Goal: Information Seeking & Learning: Check status

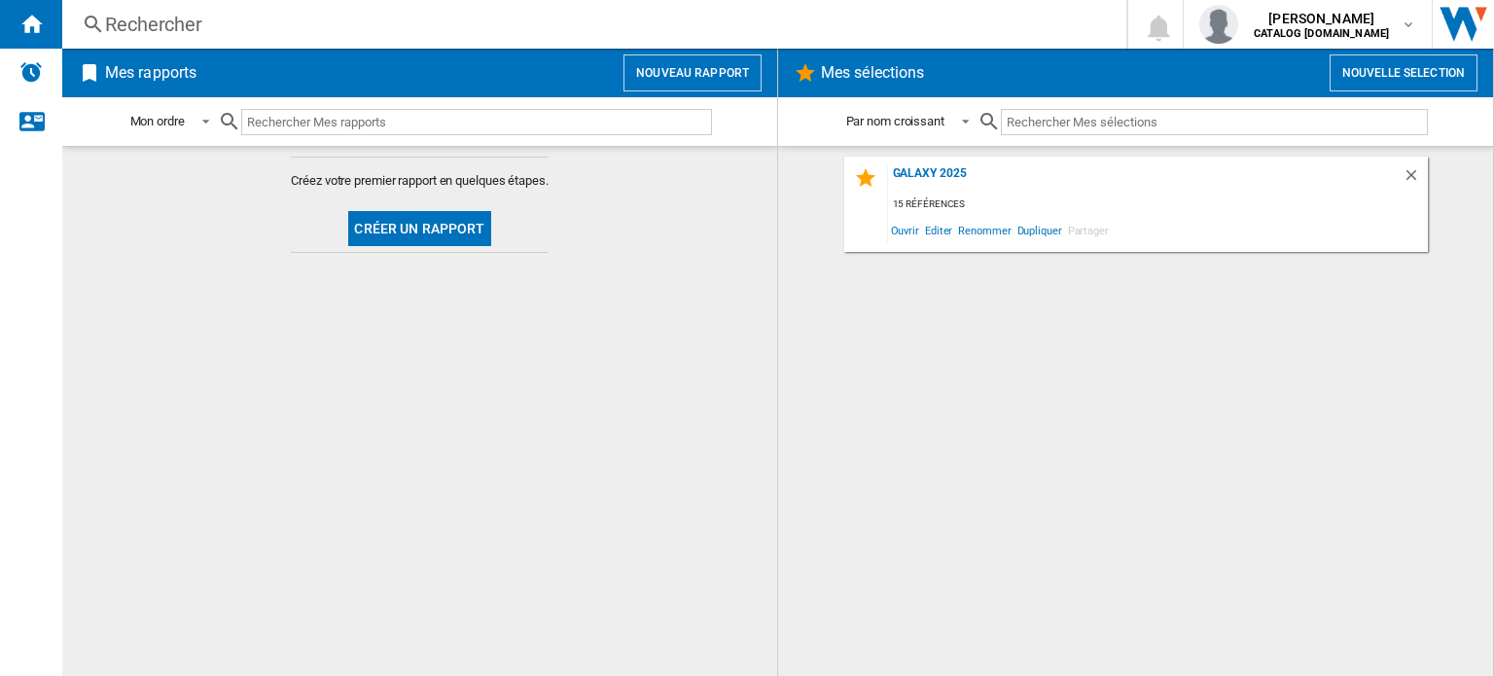
click at [171, 16] on div "Rechercher" at bounding box center [590, 24] width 970 height 27
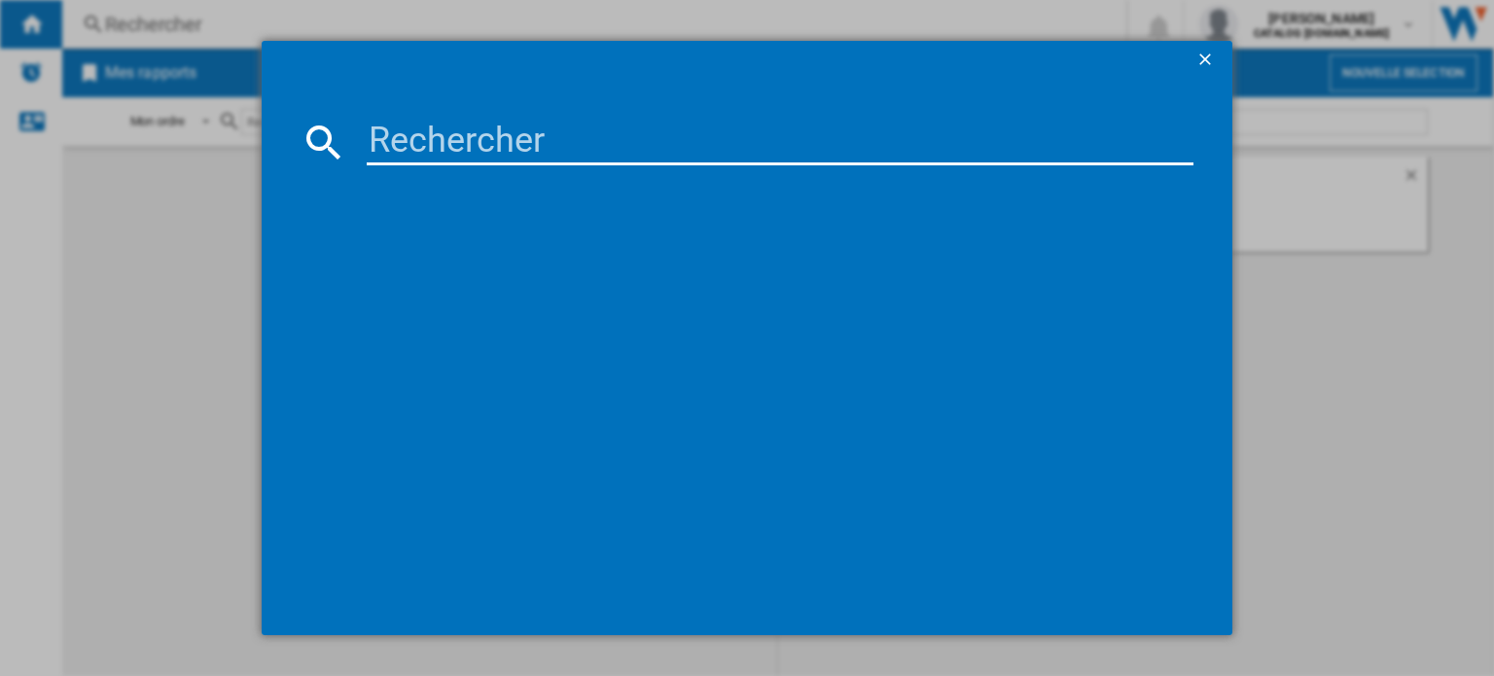
click at [421, 136] on input at bounding box center [780, 142] width 827 height 47
type input "s25 ultra"
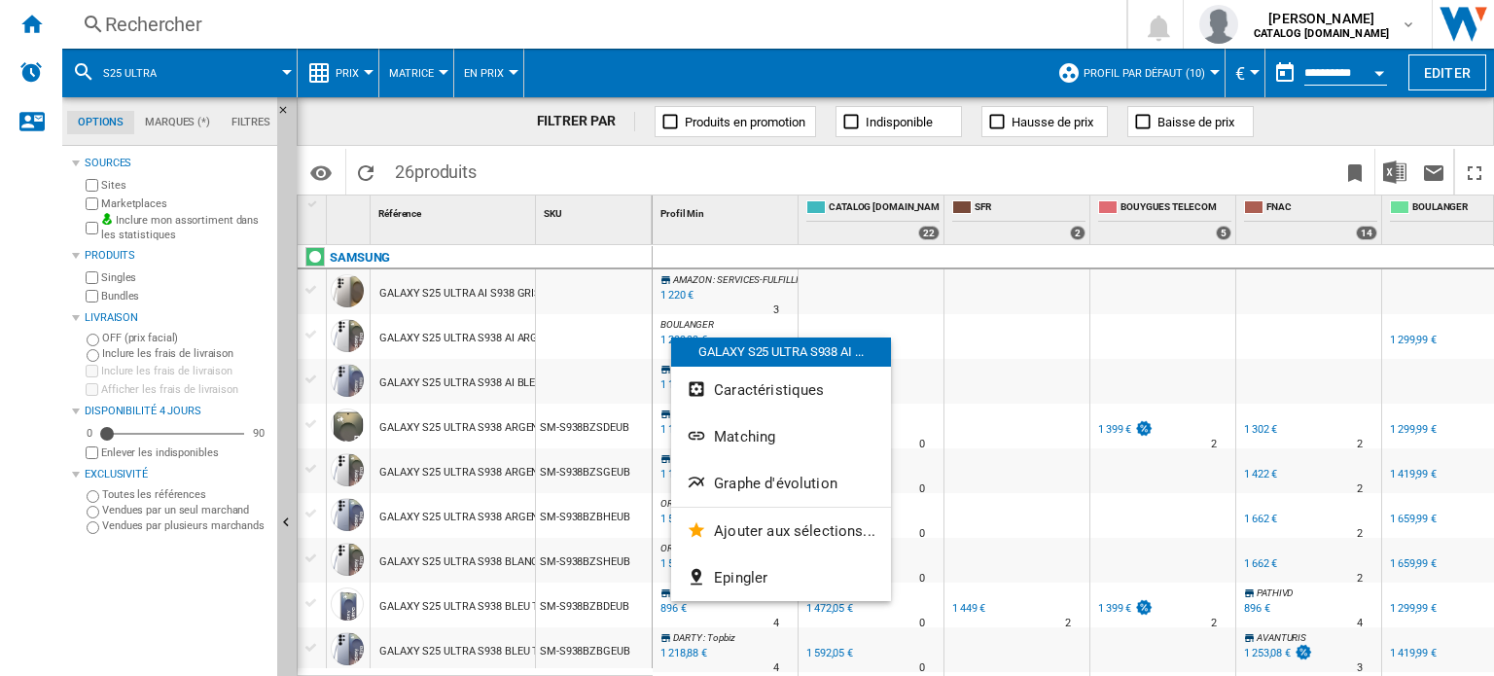
click at [992, 370] on div at bounding box center [747, 338] width 1494 height 676
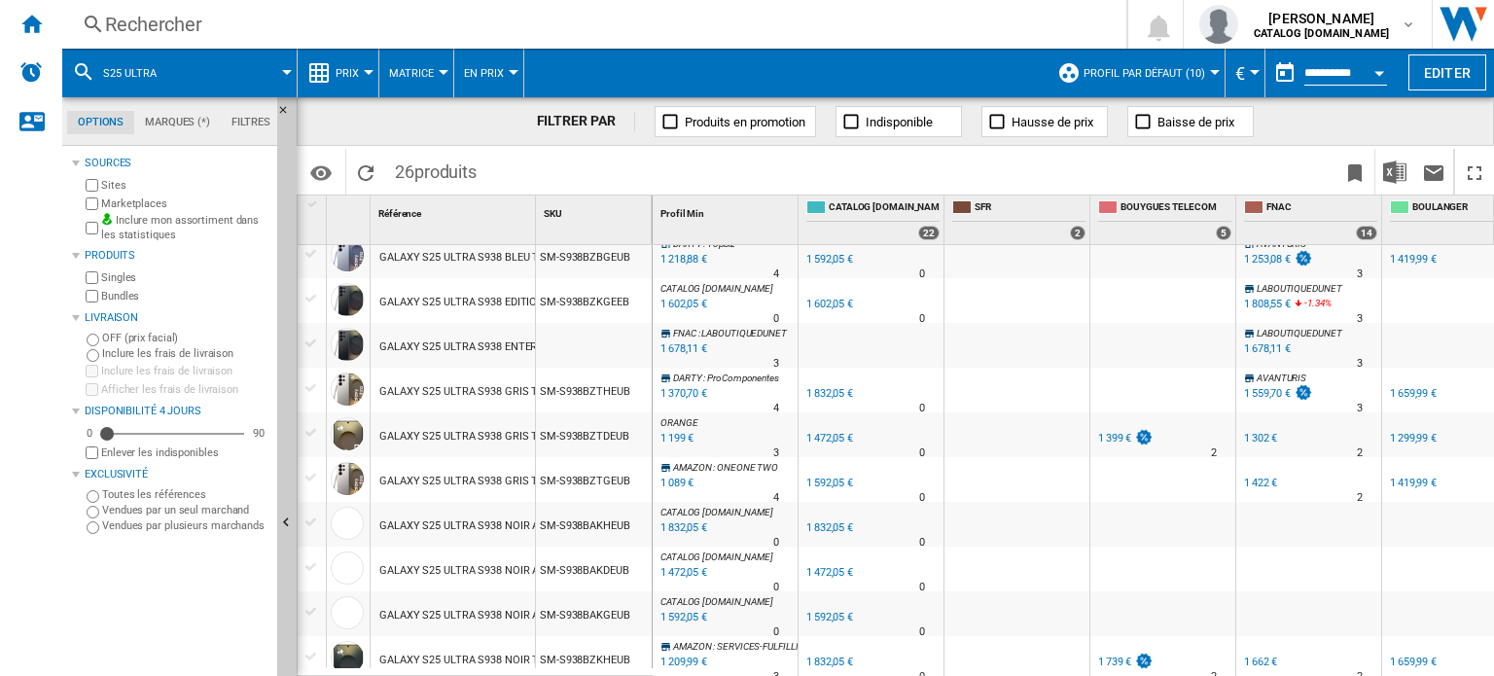
scroll to position [426, 0]
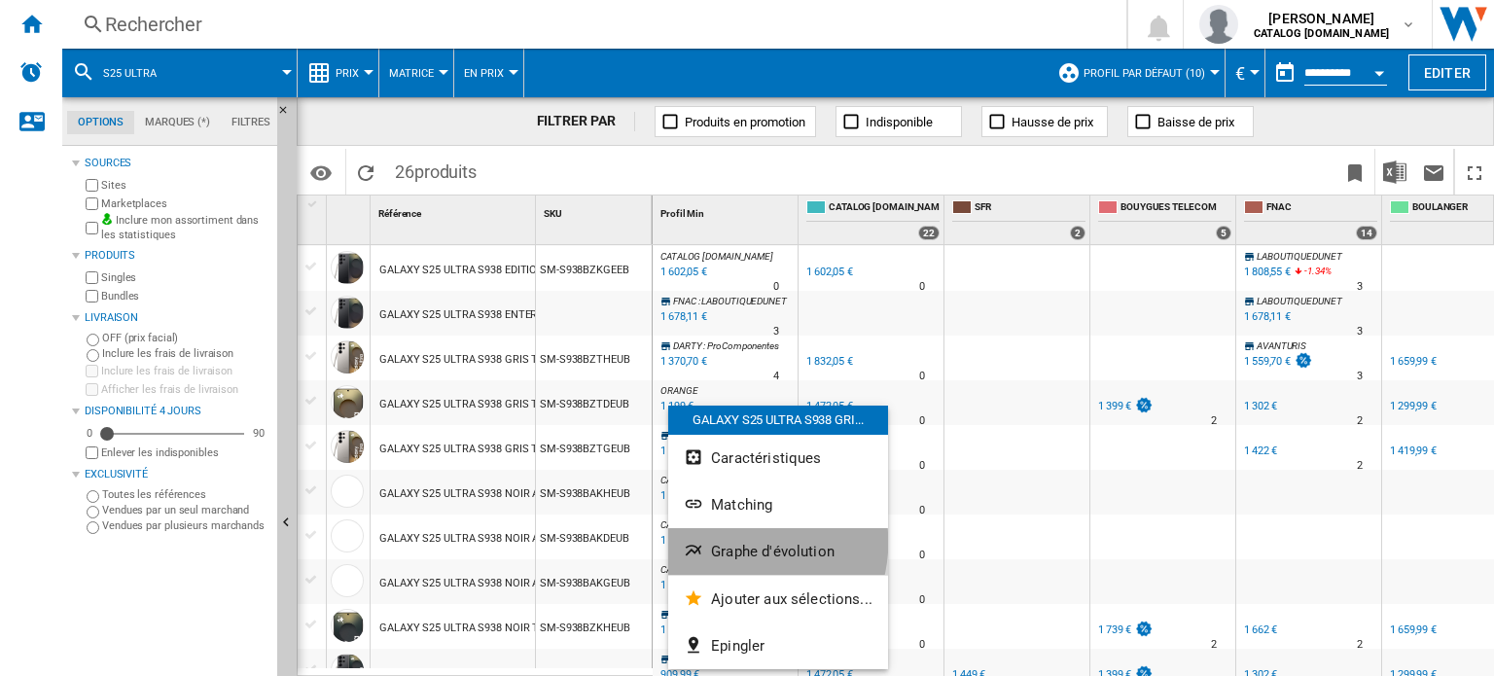
click at [742, 543] on span "Graphe d'évolution" at bounding box center [772, 552] width 123 height 18
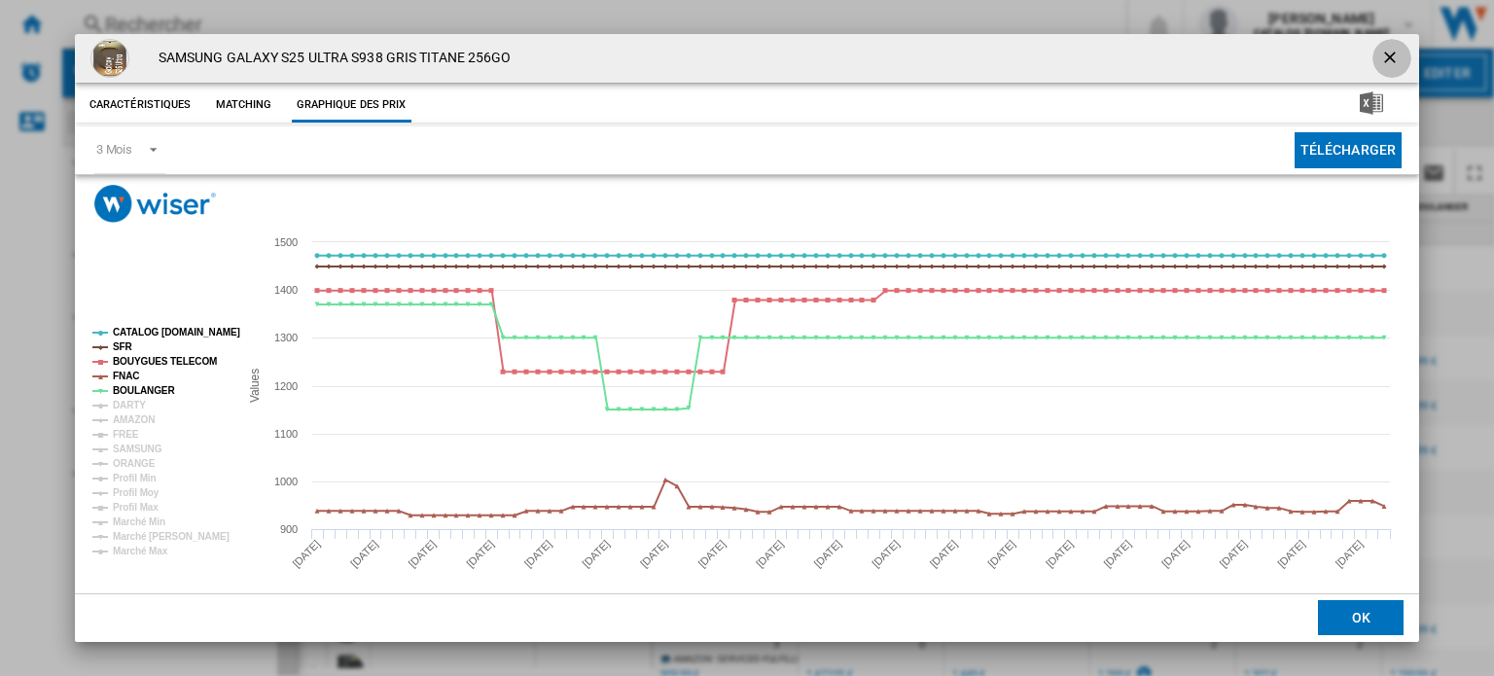
drag, startPoint x: 1378, startPoint y: 57, endPoint x: 1355, endPoint y: 69, distance: 26.1
click at [1355, 69] on div "SAMSUNG GALAXY S25 ULTRA S938 GRIS TITANE 256GO" at bounding box center [747, 58] width 1344 height 49
click at [1388, 54] on ng-md-icon "getI18NText('BUTTONS.CLOSE_DIALOG')" at bounding box center [1391, 59] width 23 height 23
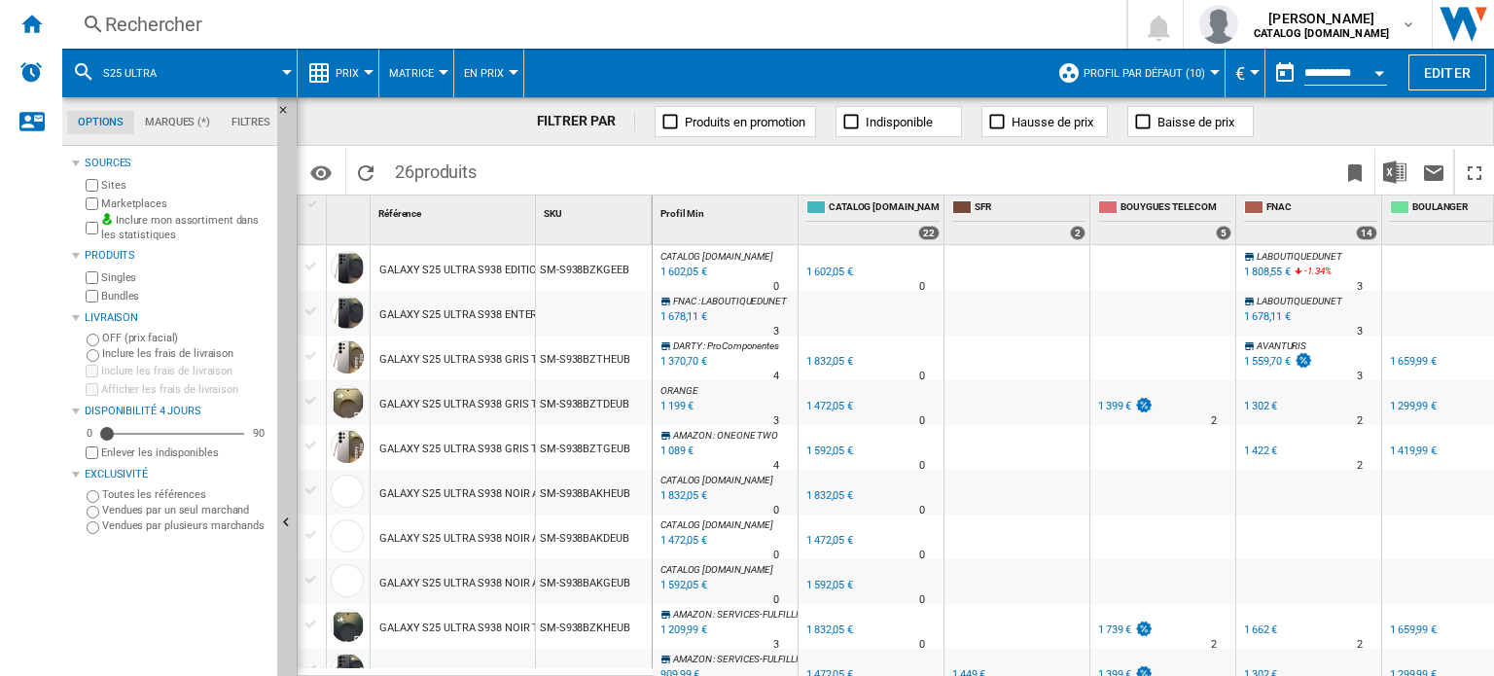
click at [129, 202] on label "Marketplaces" at bounding box center [185, 203] width 168 height 15
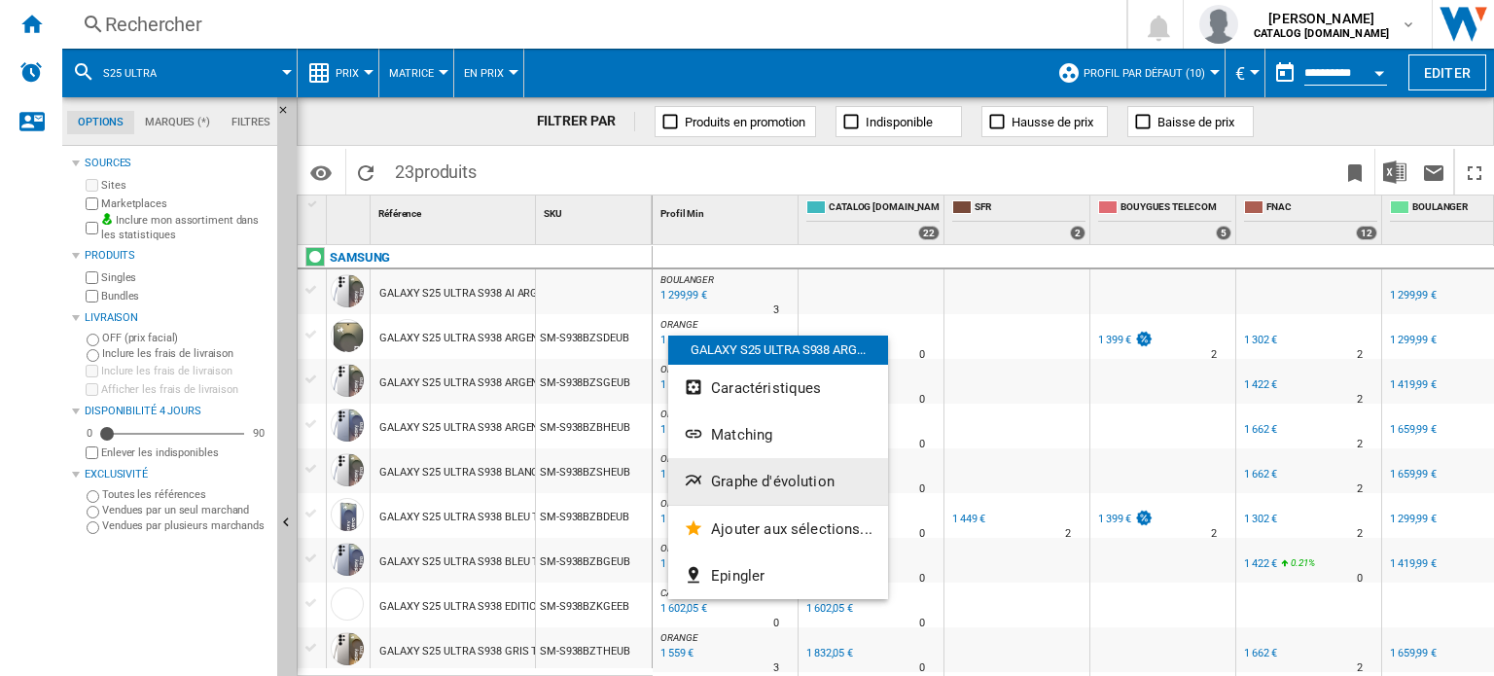
click at [761, 489] on span "Graphe d'évolution" at bounding box center [772, 482] width 123 height 18
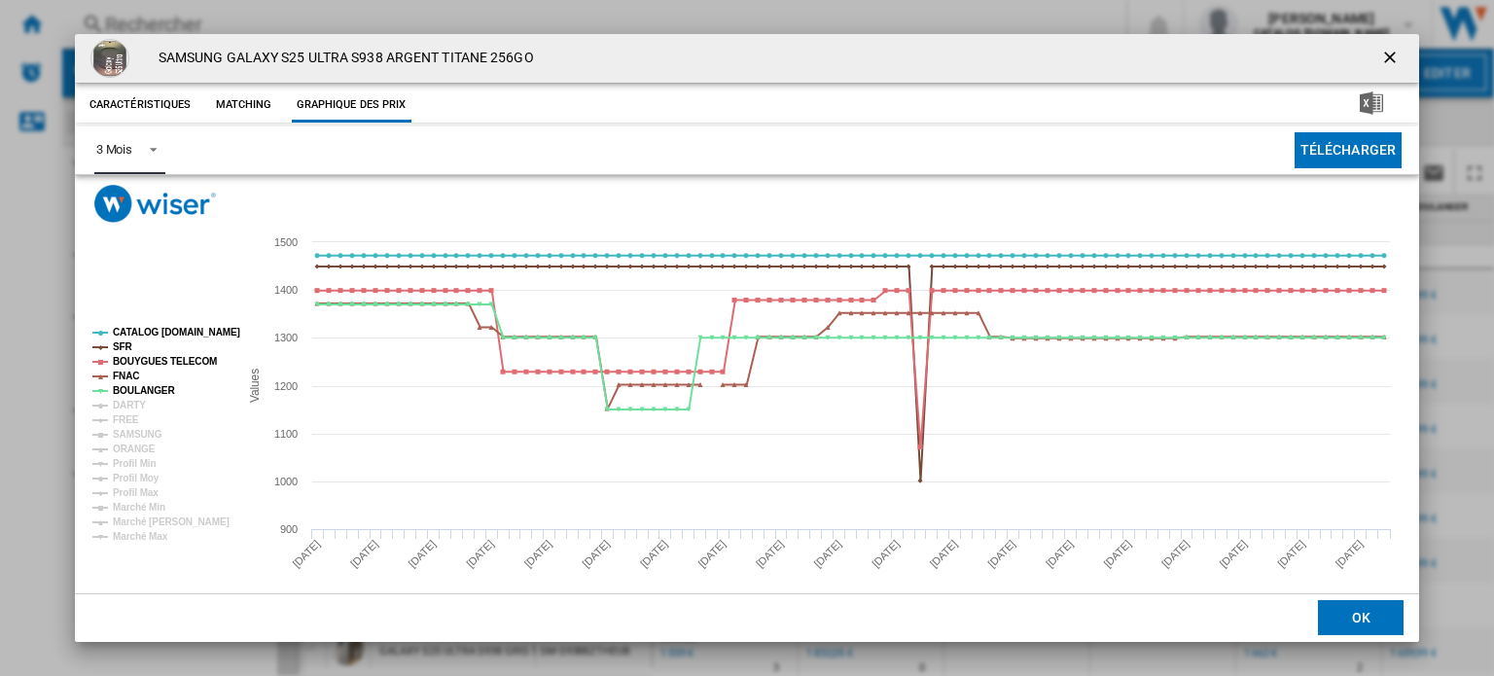
click at [134, 143] on md-select-value "3 Mois" at bounding box center [129, 150] width 71 height 48
click at [122, 195] on div "6 Mois" at bounding box center [113, 198] width 36 height 18
